Goal: Task Accomplishment & Management: Manage account settings

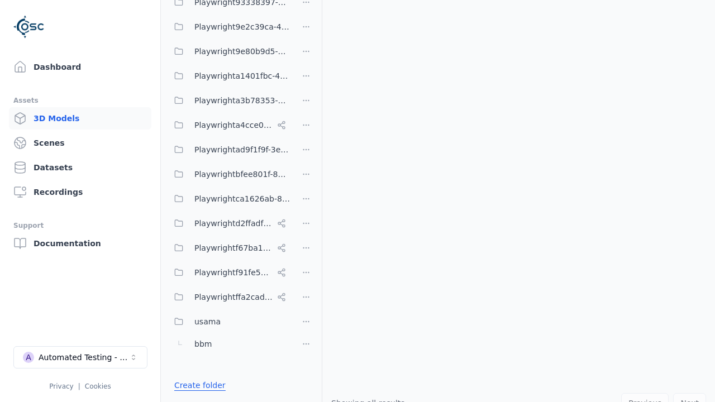
click at [197, 385] on link "Create folder" at bounding box center [199, 385] width 51 height 11
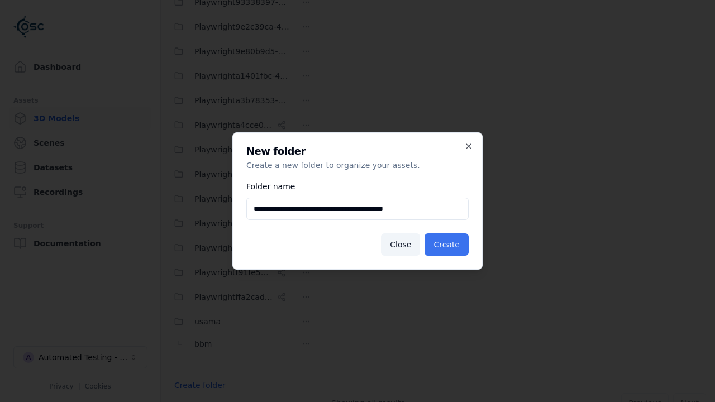
type input "**********"
click at [448, 245] on button "Create" at bounding box center [446, 244] width 44 height 22
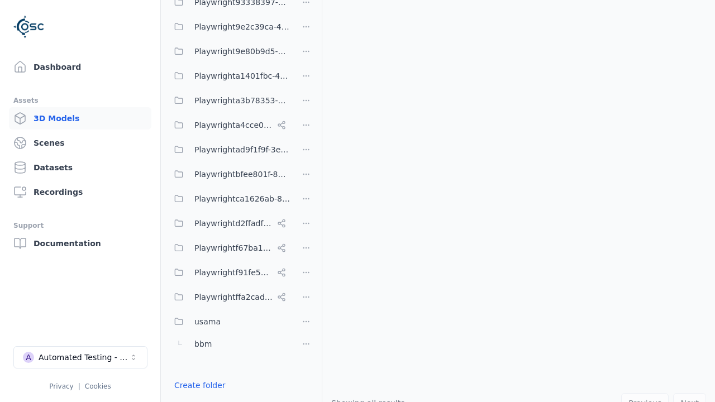
click at [197, 395] on button "Done editing" at bounding box center [200, 405] width 64 height 20
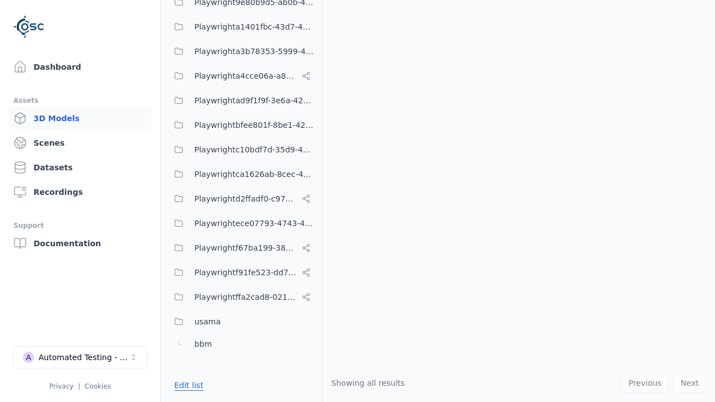
click at [187, 385] on button "Edit list" at bounding box center [189, 385] width 42 height 20
click at [306, 201] on html "Support Dashboard Assets 3D Models Scenes Datasets Recordings Support Documenta…" at bounding box center [357, 201] width 715 height 402
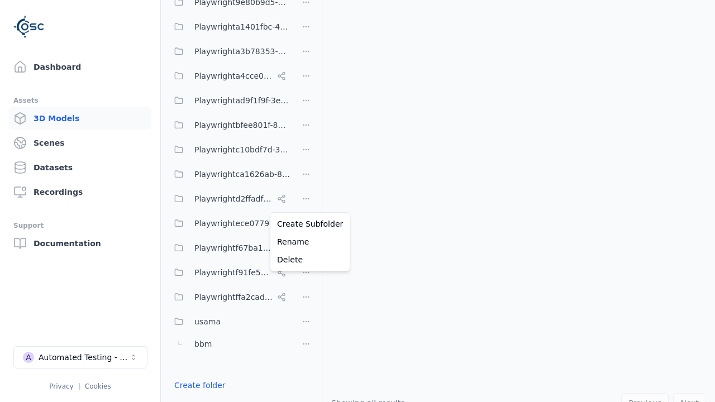
scroll to position [143, 0]
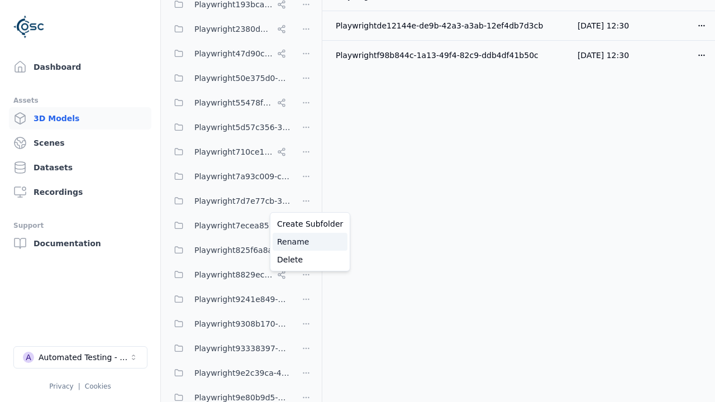
click at [305, 242] on div "Rename" at bounding box center [309, 242] width 75 height 18
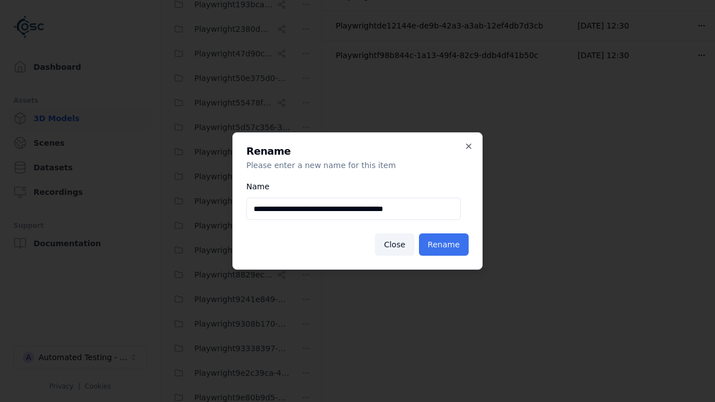
click at [353, 209] on input "**********" at bounding box center [353, 209] width 214 height 22
type input "**********"
click at [445, 245] on button "Rename" at bounding box center [444, 244] width 50 height 22
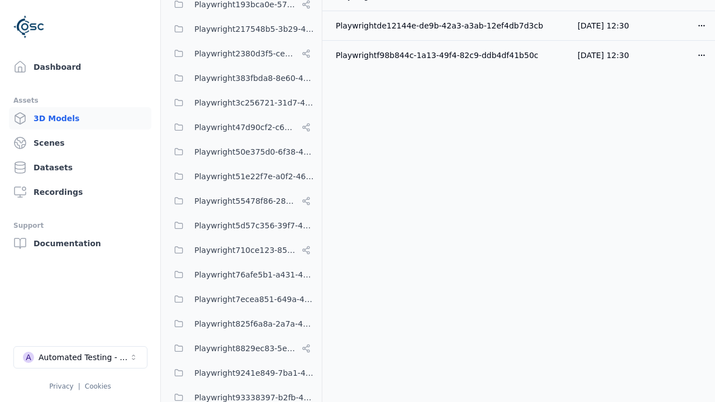
scroll to position [563, 0]
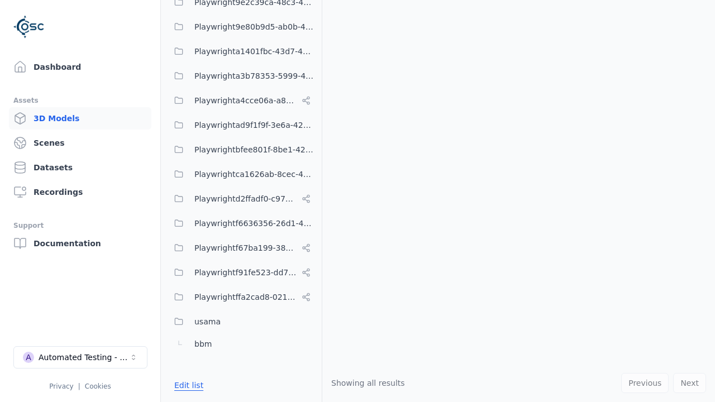
click at [187, 385] on button "Edit list" at bounding box center [189, 385] width 42 height 20
click at [306, 173] on html "Support Dashboard Assets 3D Models Scenes Datasets Recordings Support Documenta…" at bounding box center [357, 201] width 715 height 402
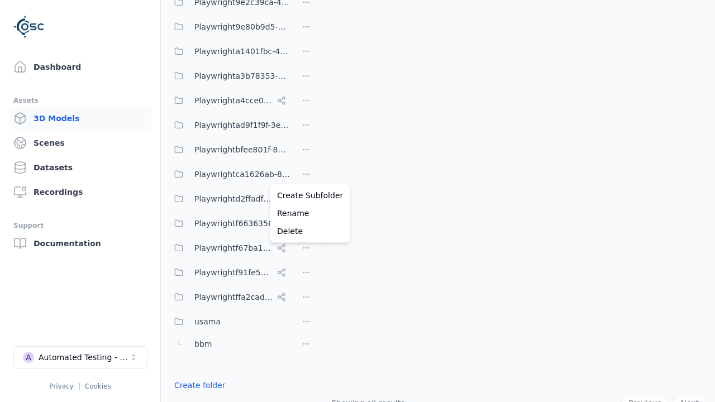
scroll to position [0, 0]
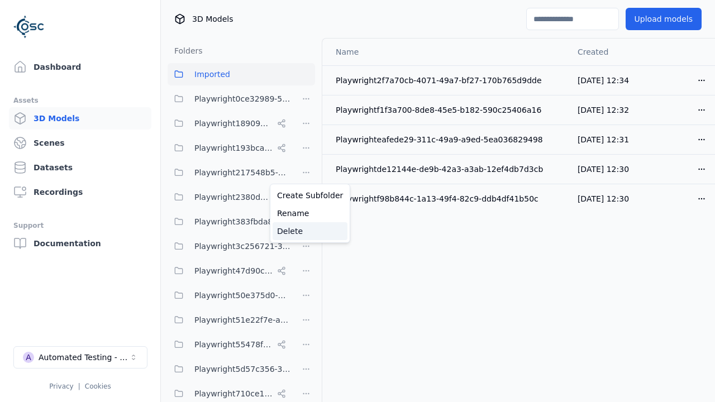
click at [305, 231] on div "Delete" at bounding box center [309, 231] width 75 height 18
